Goal: Check status

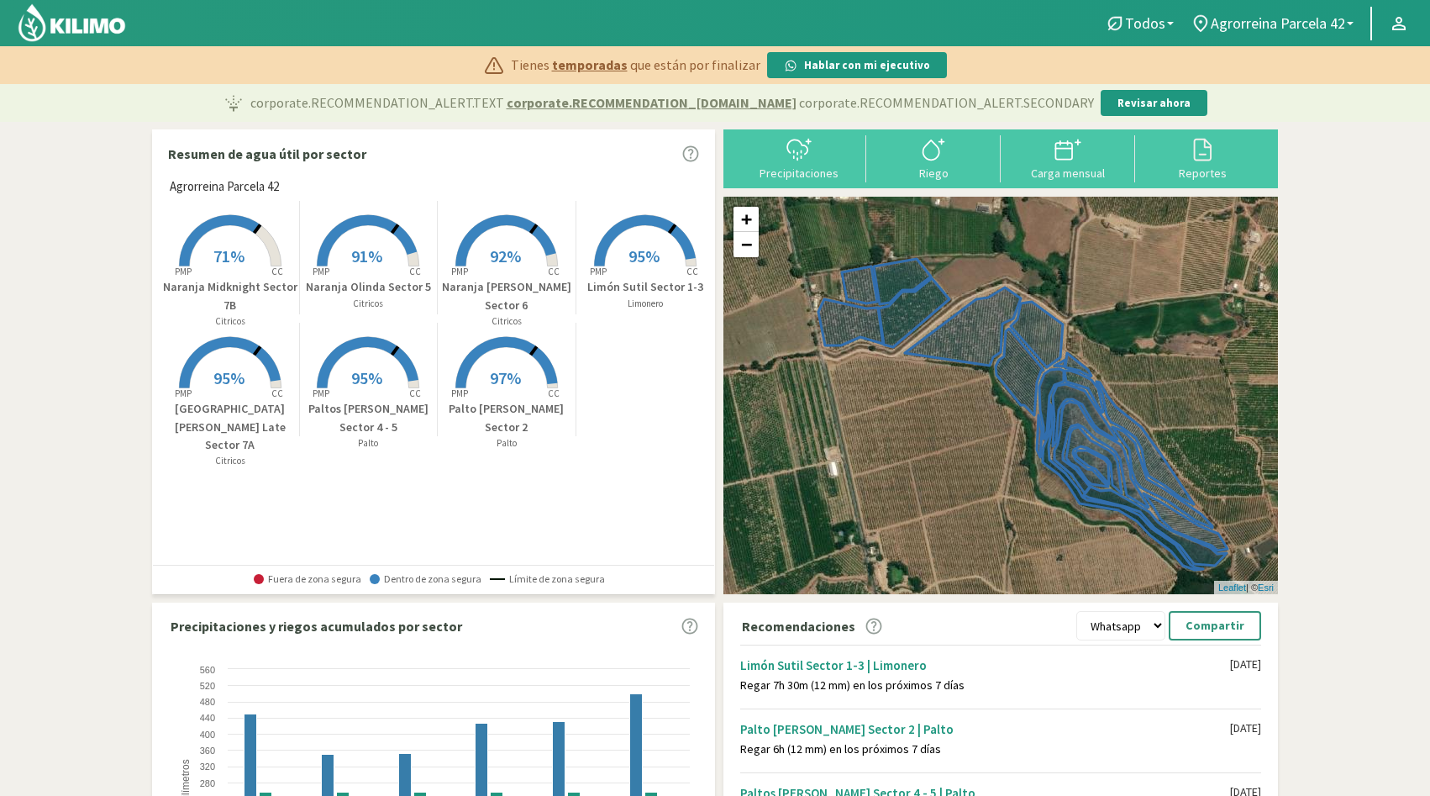
click at [221, 251] on span "71%" at bounding box center [228, 255] width 31 height 21
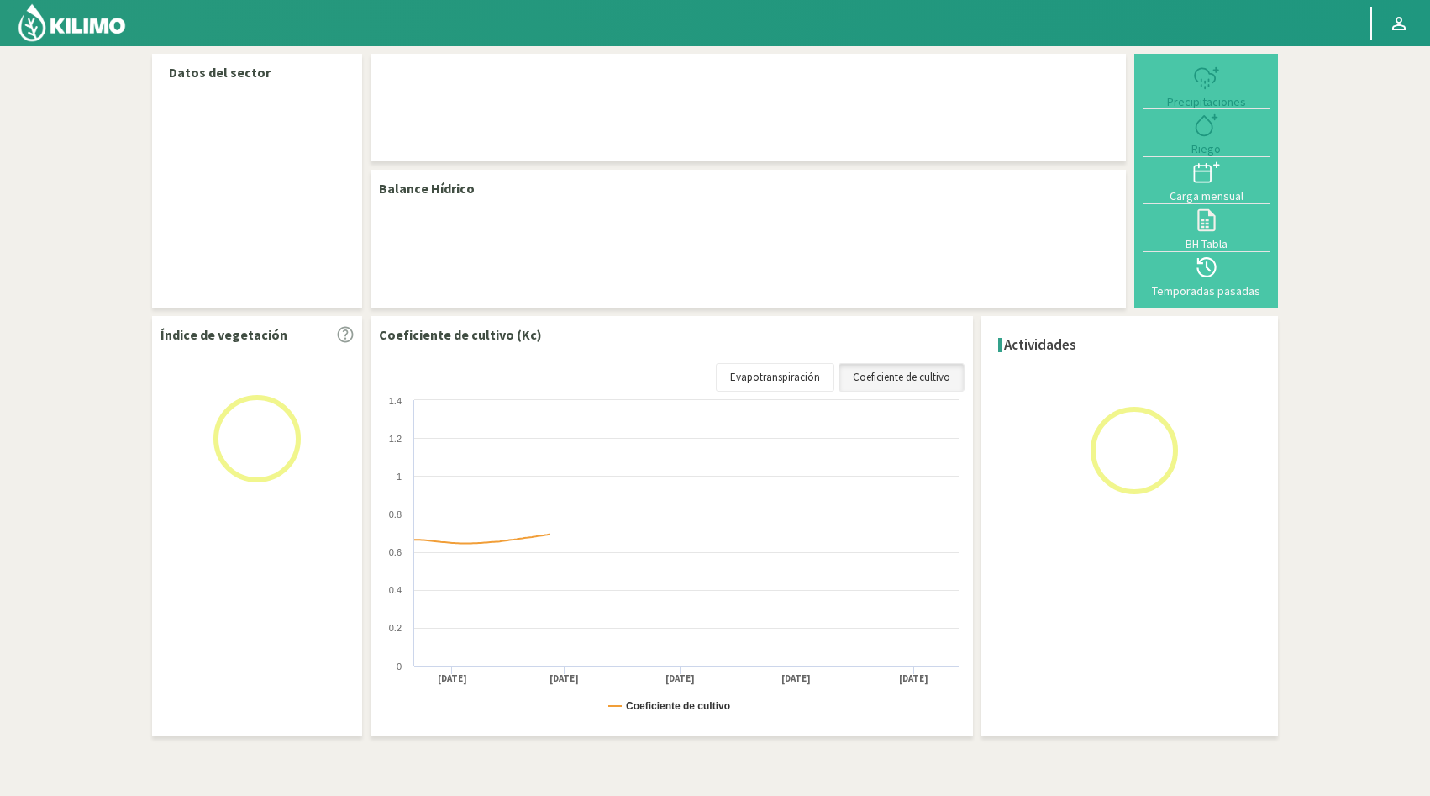
select select "1: Object"
select select "3: Object"
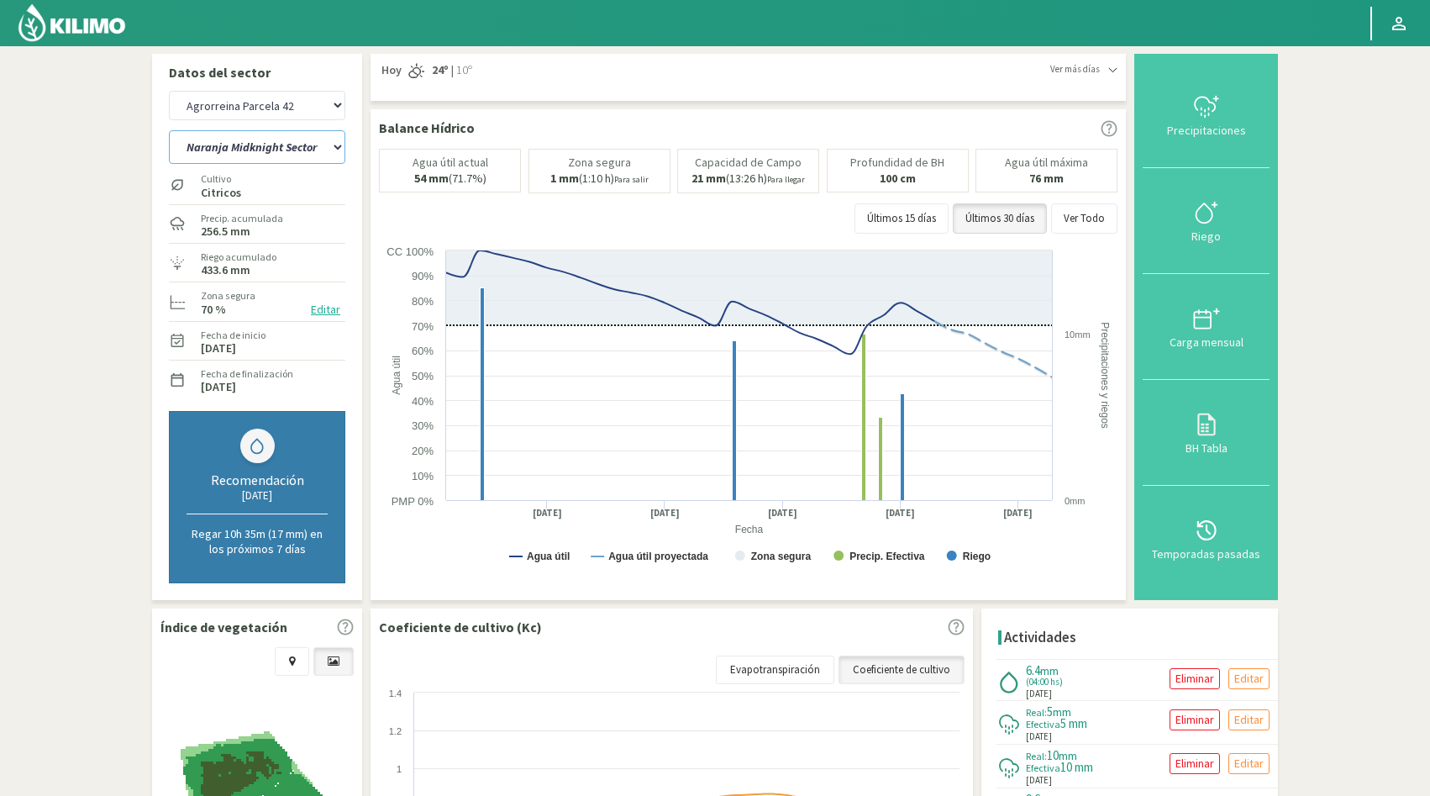
click at [216, 152] on select "Limón Sutil Sector 1-3 [GEOGRAPHIC_DATA][PERSON_NAME] [GEOGRAPHIC_DATA][PERSON_…" at bounding box center [257, 147] width 176 height 34
click at [251, 96] on select "Agrorreina Parcela 27 Agrorreina Parcela 42 [GEOGRAPHIC_DATA] 44 [GEOGRAPHIC_DA…" at bounding box center [257, 105] width 176 height 29
click at [169, 91] on select "Agrorreina Parcela 27 Agrorreina Parcela 42 [GEOGRAPHIC_DATA] 44 [GEOGRAPHIC_DA…" at bounding box center [257, 105] width 176 height 29
select select "10: Object"
select select "7: Object"
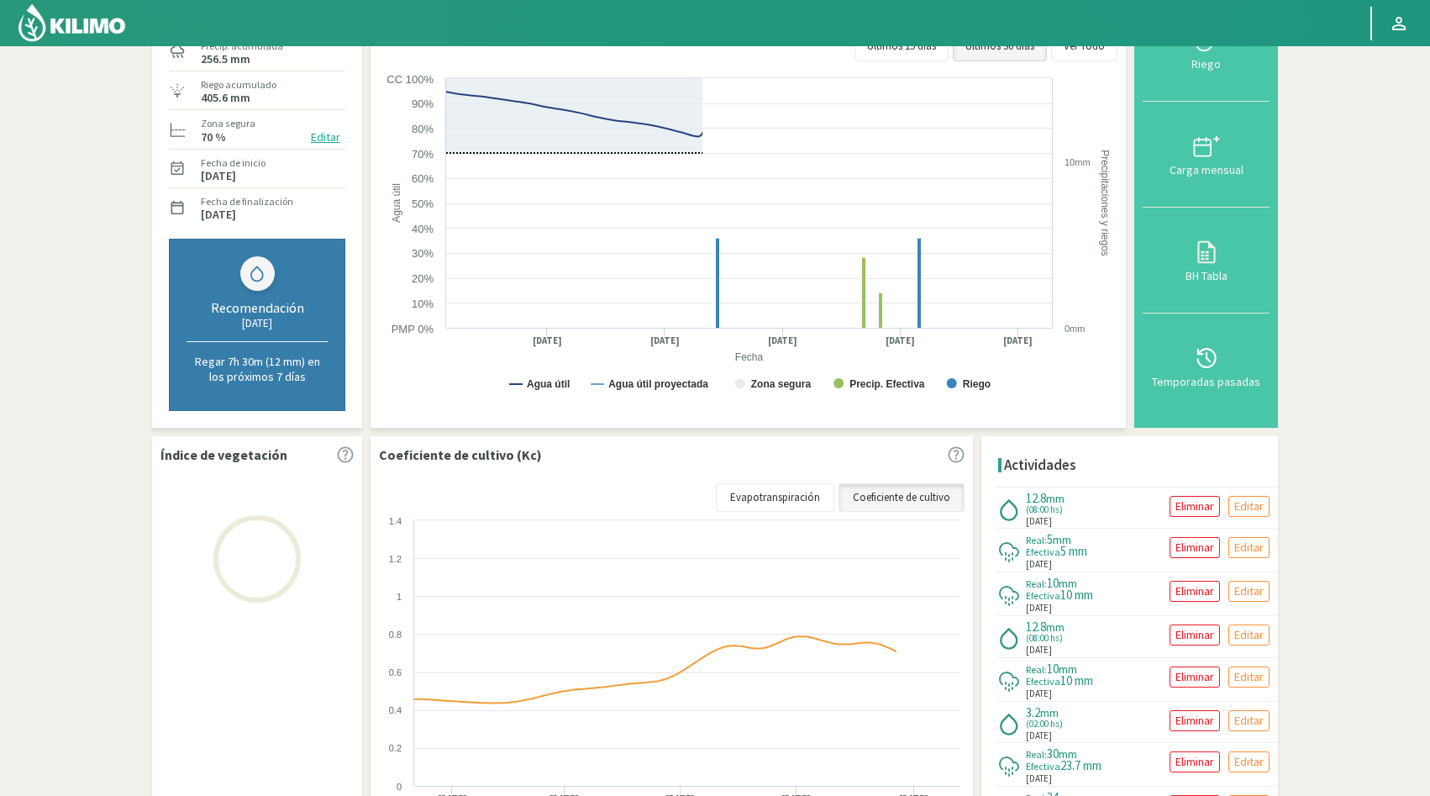
scroll to position [315, 0]
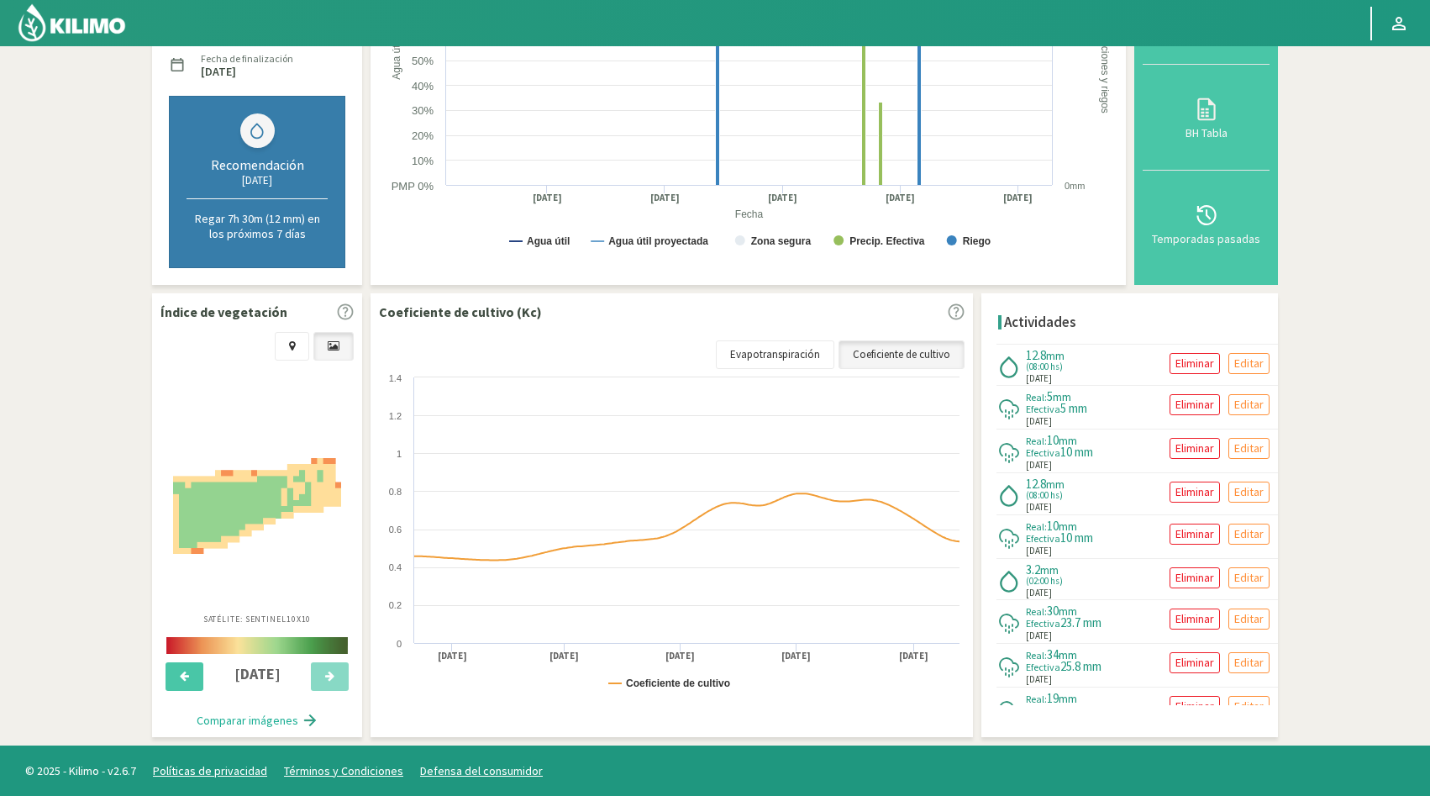
click at [256, 491] on img at bounding box center [257, 506] width 168 height 96
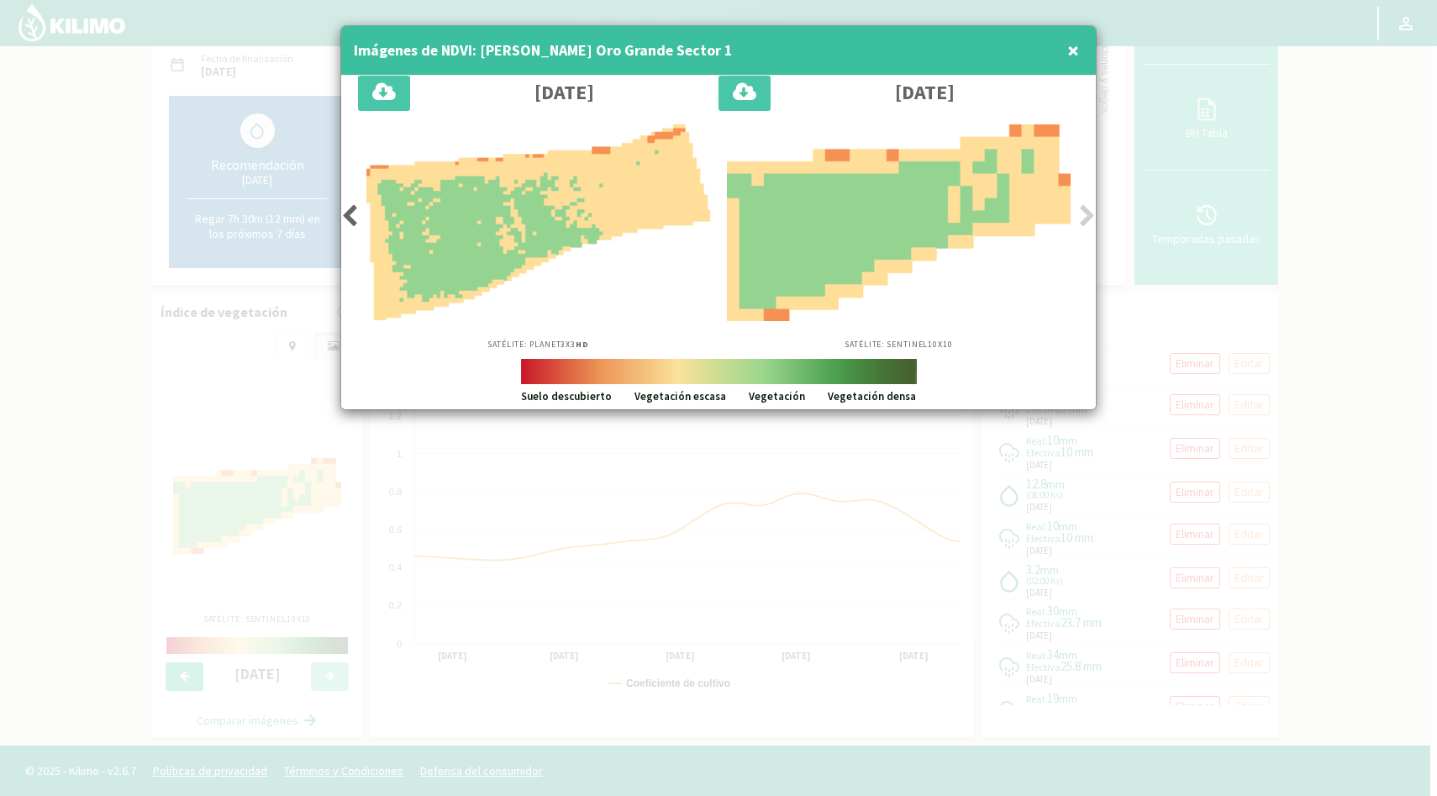
click at [352, 214] on icon at bounding box center [349, 216] width 17 height 24
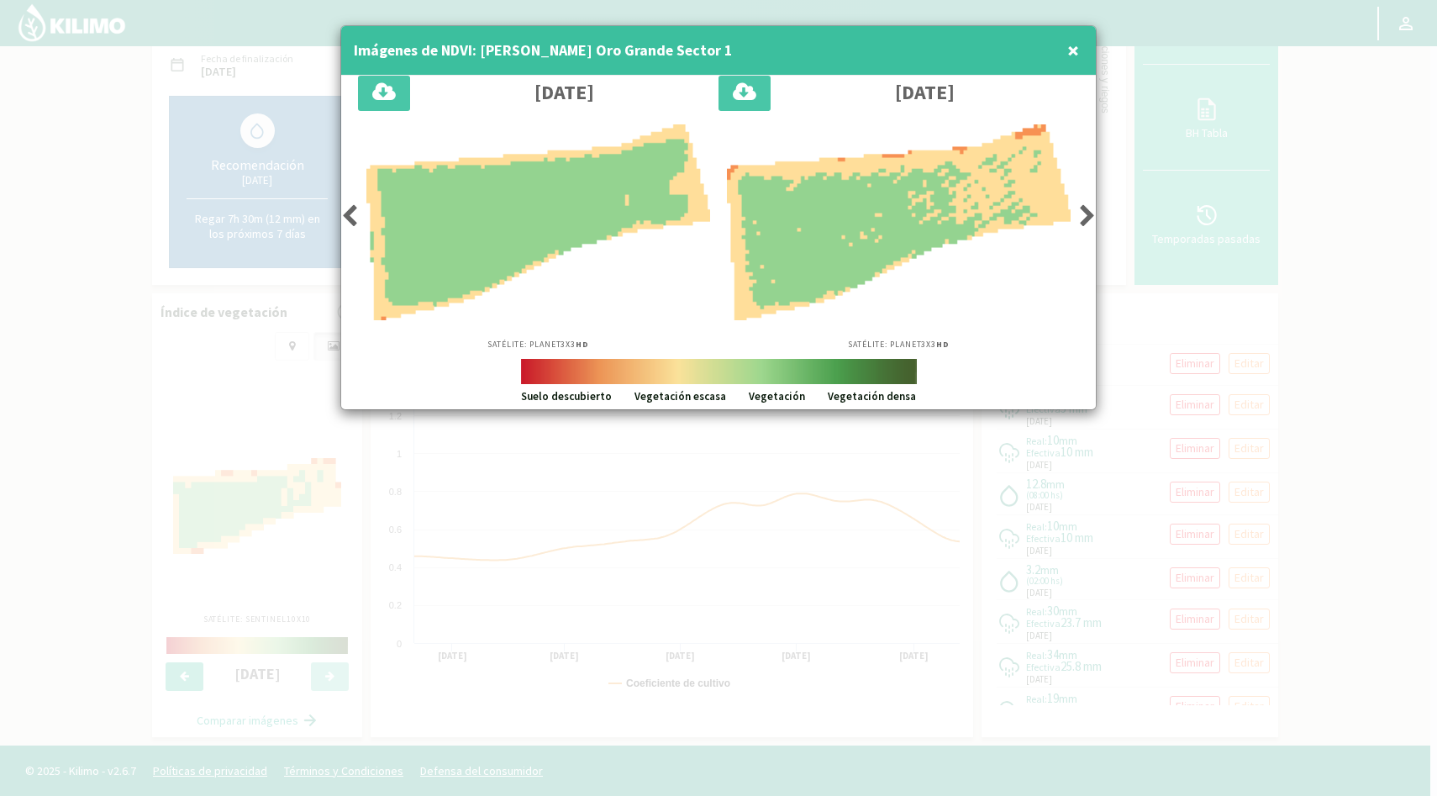
click at [352, 214] on icon at bounding box center [349, 216] width 17 height 24
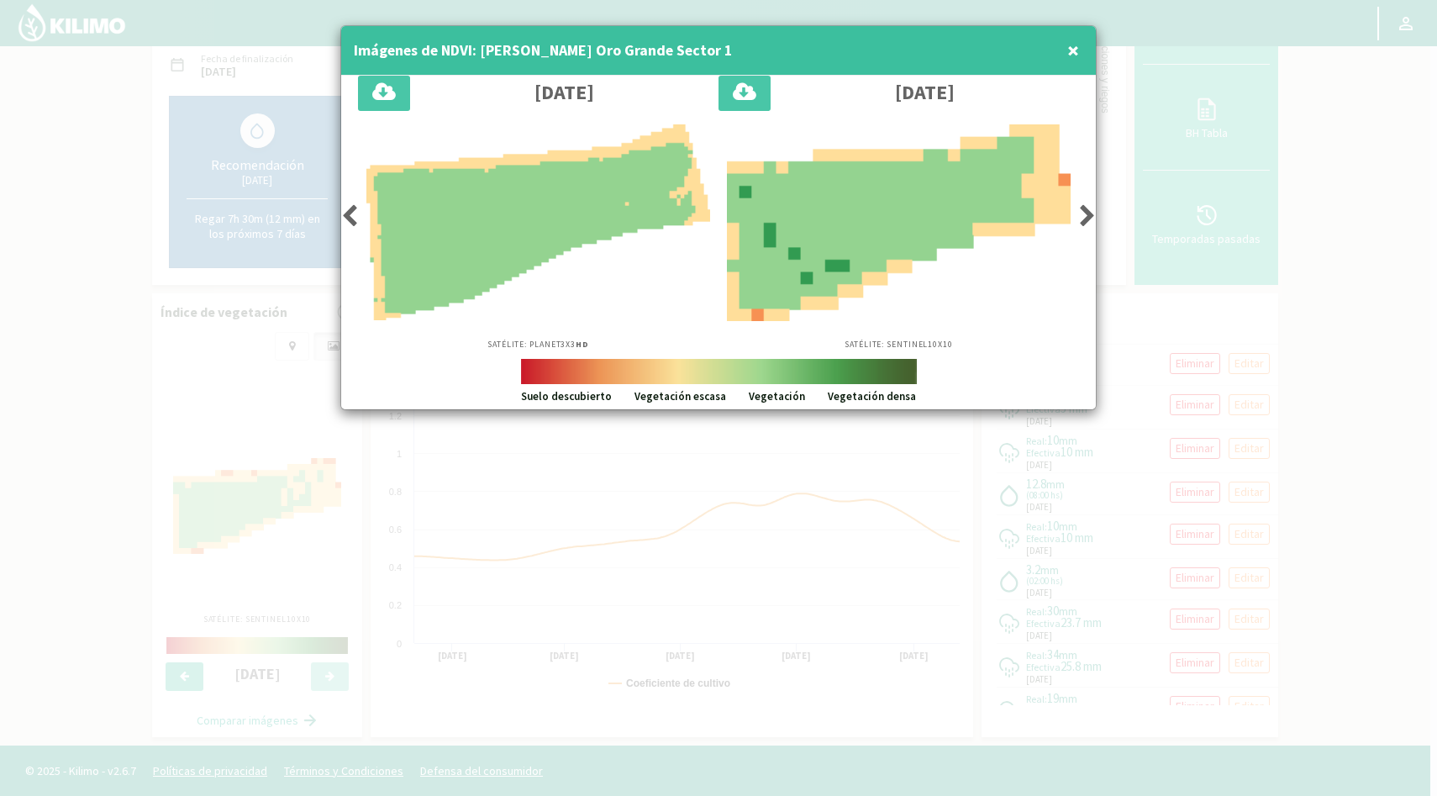
click at [352, 214] on icon at bounding box center [349, 216] width 17 height 24
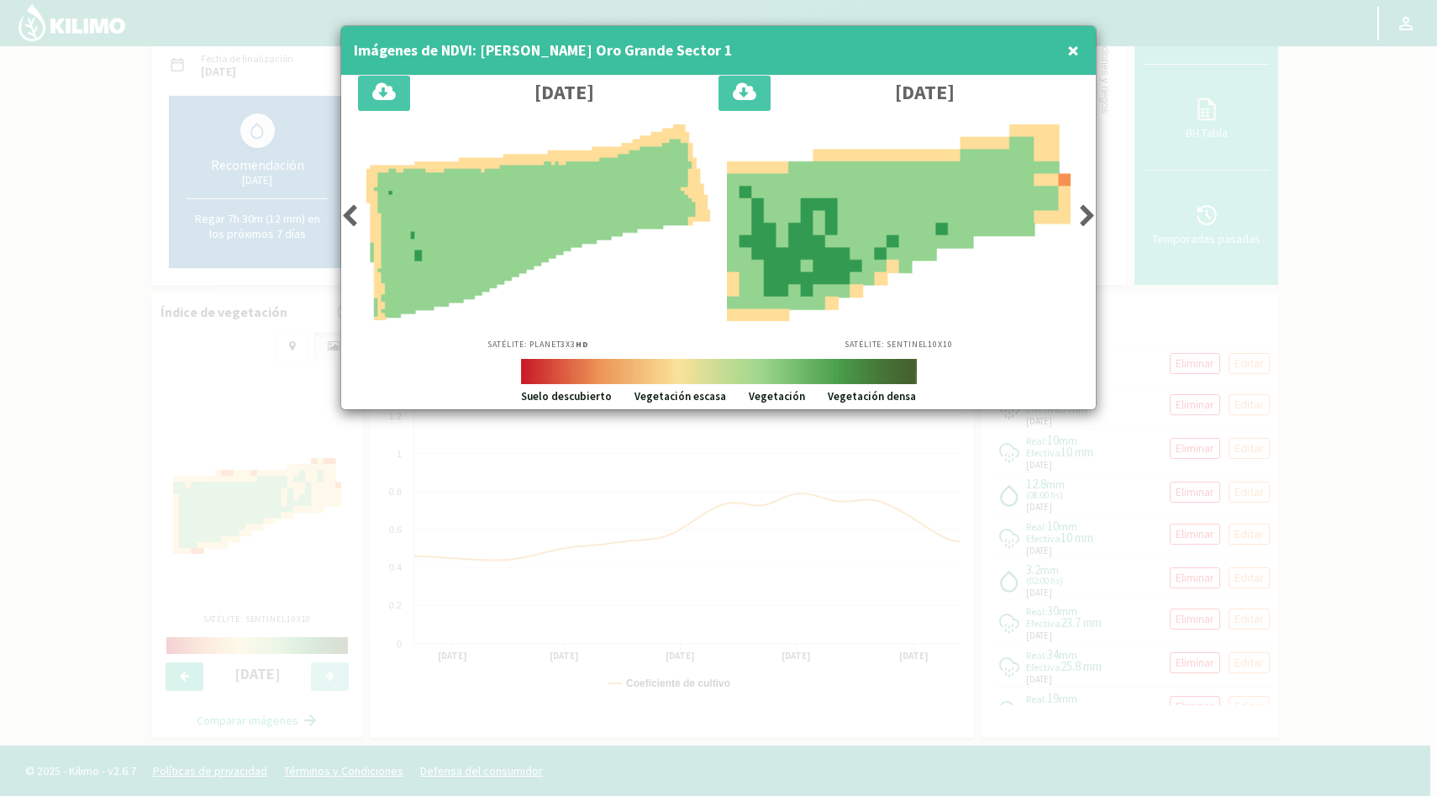
click at [352, 214] on icon at bounding box center [349, 216] width 17 height 24
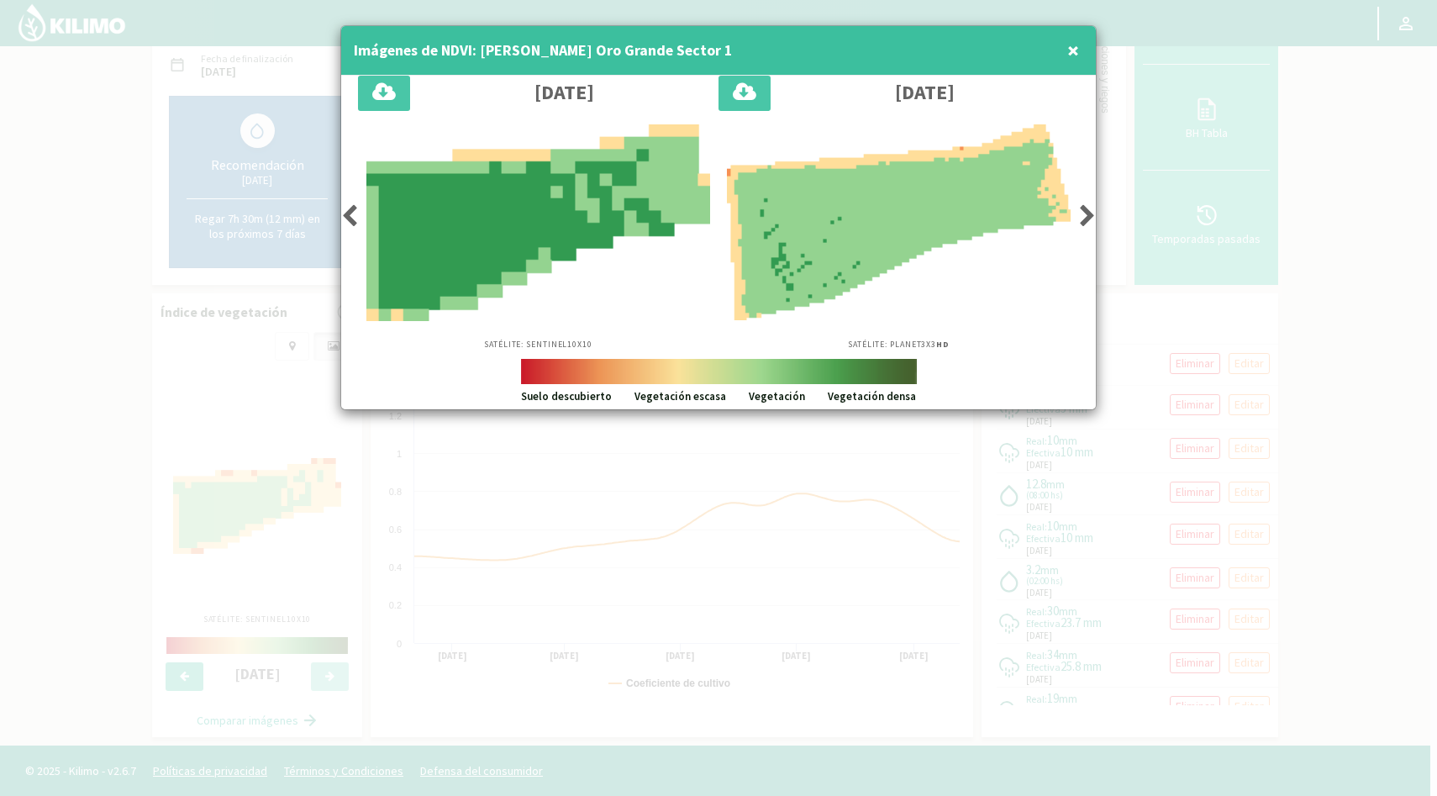
click at [352, 214] on icon at bounding box center [349, 216] width 17 height 24
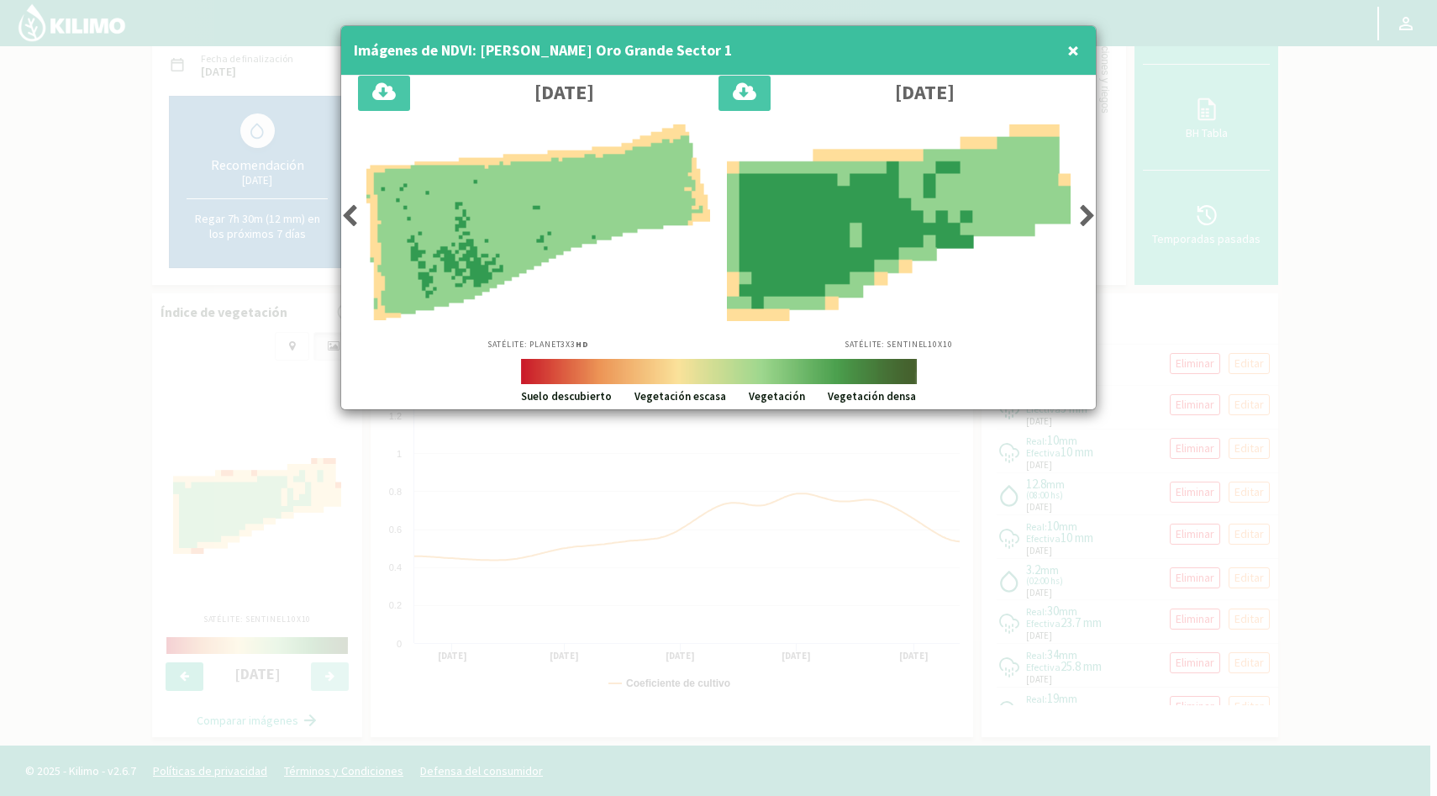
click at [352, 214] on icon at bounding box center [349, 216] width 17 height 24
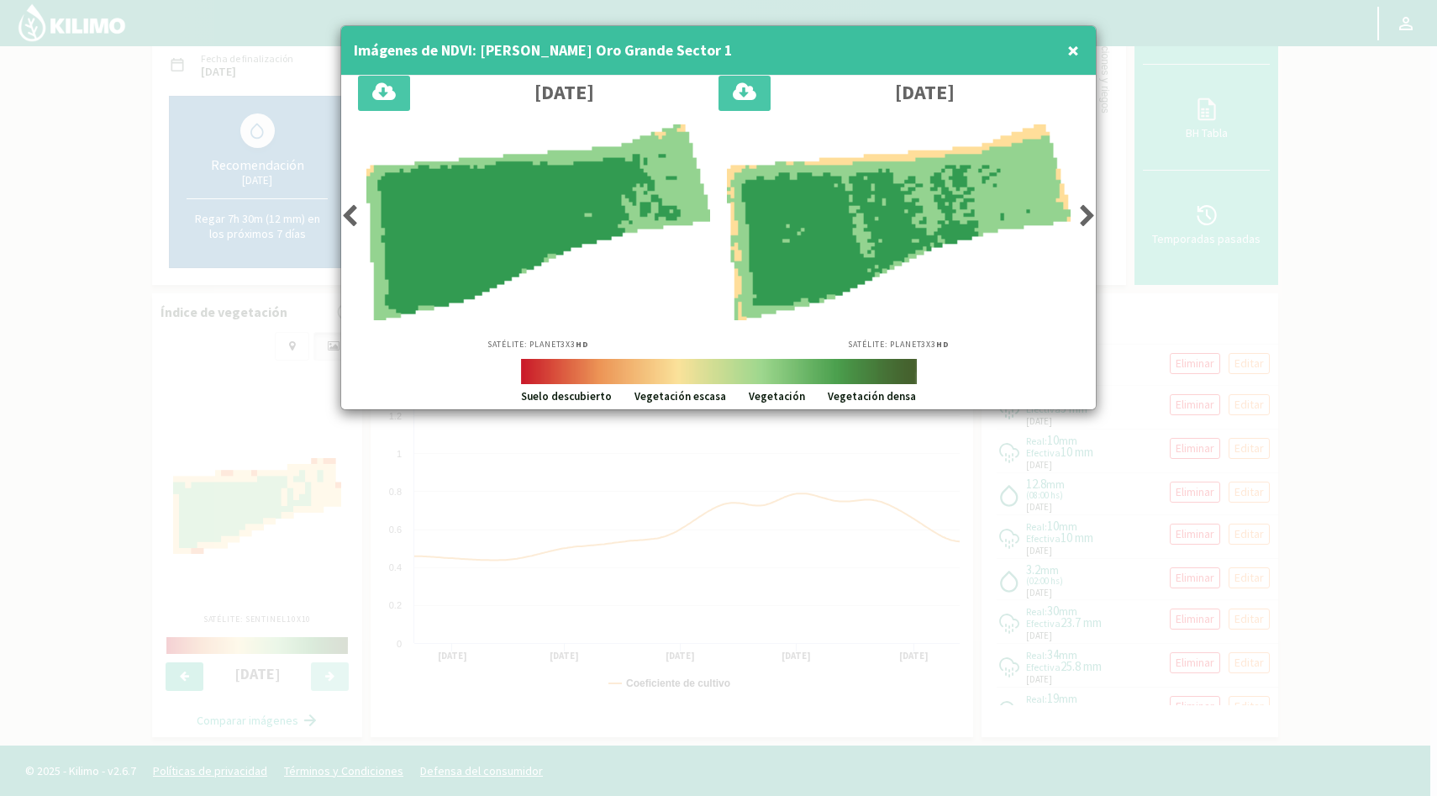
click at [352, 214] on icon at bounding box center [349, 216] width 17 height 24
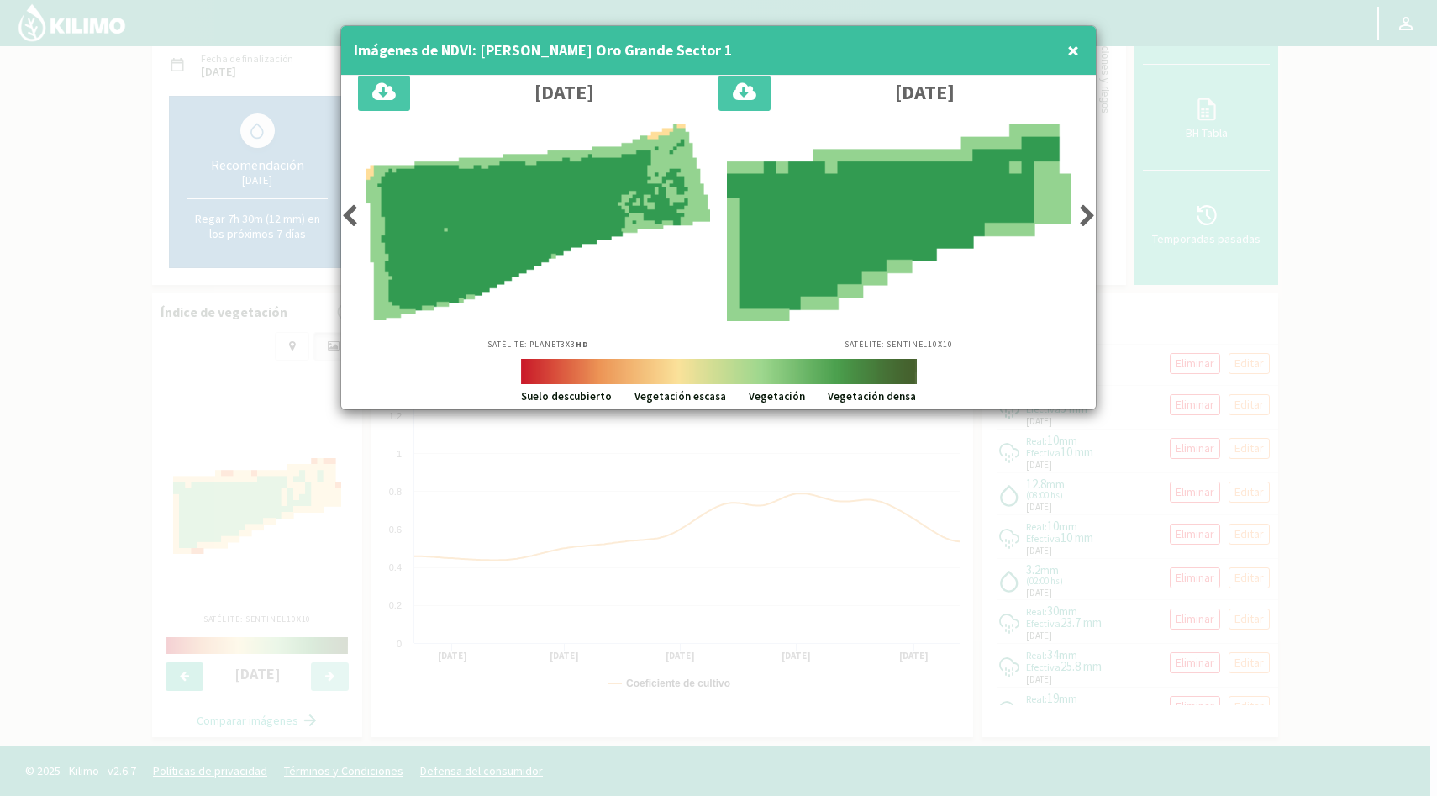
click at [1067, 56] on span "×" at bounding box center [1073, 50] width 12 height 28
